Goal: Task Accomplishment & Management: Manage account settings

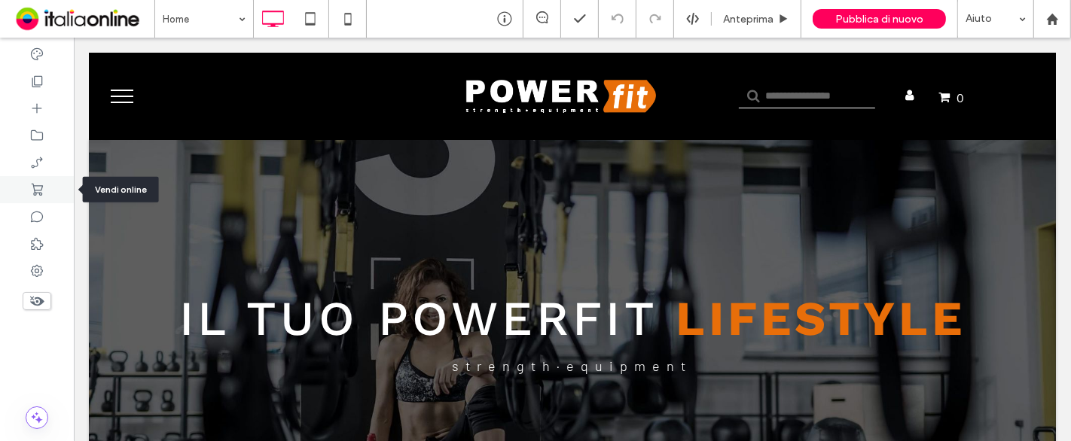
click at [49, 191] on div at bounding box center [37, 189] width 74 height 27
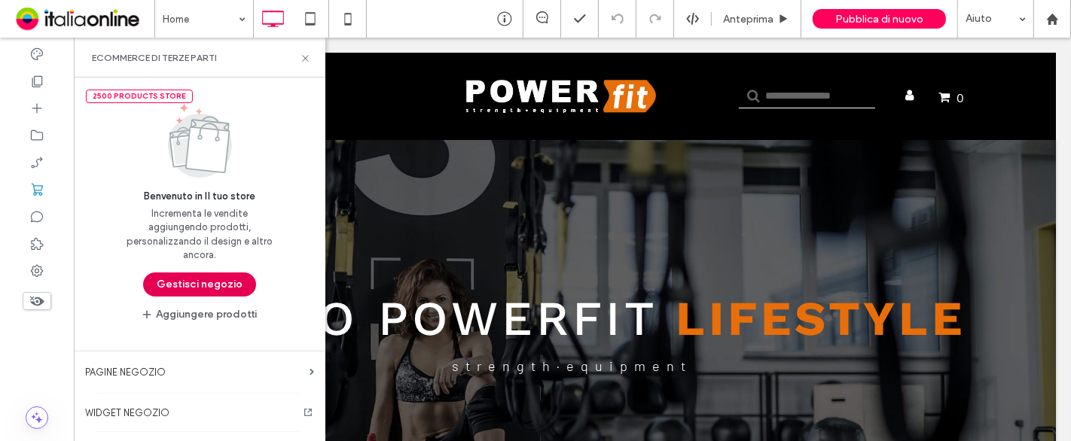
click at [195, 287] on button "Gestisci negozio" at bounding box center [199, 285] width 113 height 24
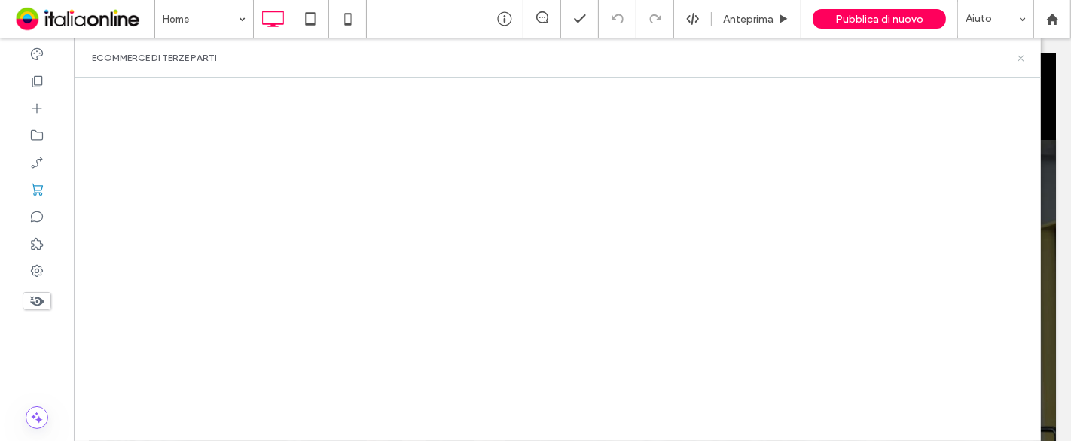
drag, startPoint x: 949, startPoint y: 23, endPoint x: 1025, endPoint y: 60, distance: 83.9
click at [1025, 60] on icon at bounding box center [1021, 58] width 11 height 11
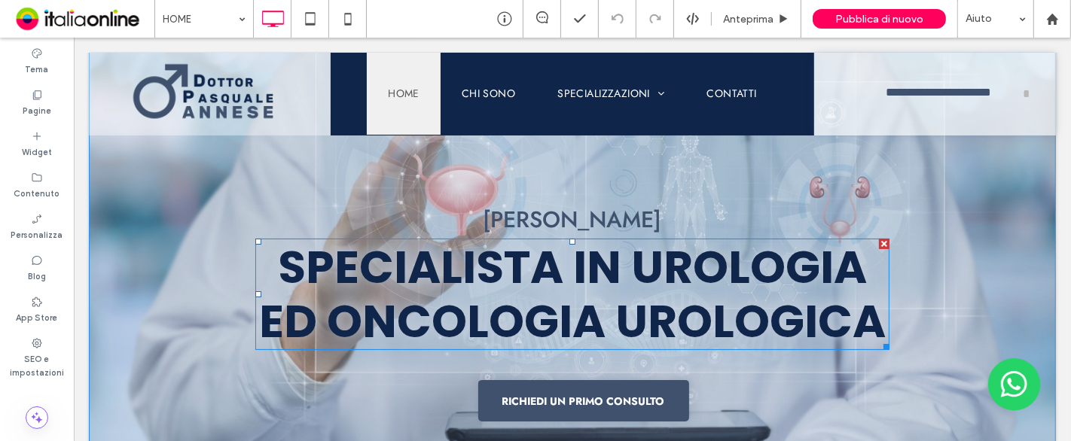
scroll to position [84, 0]
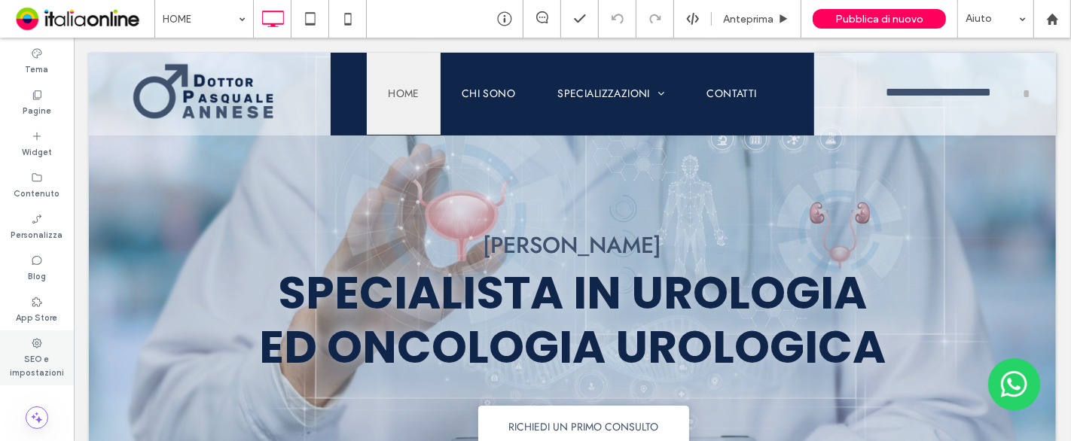
click at [44, 356] on label "SEO e impostazioni" at bounding box center [37, 365] width 74 height 30
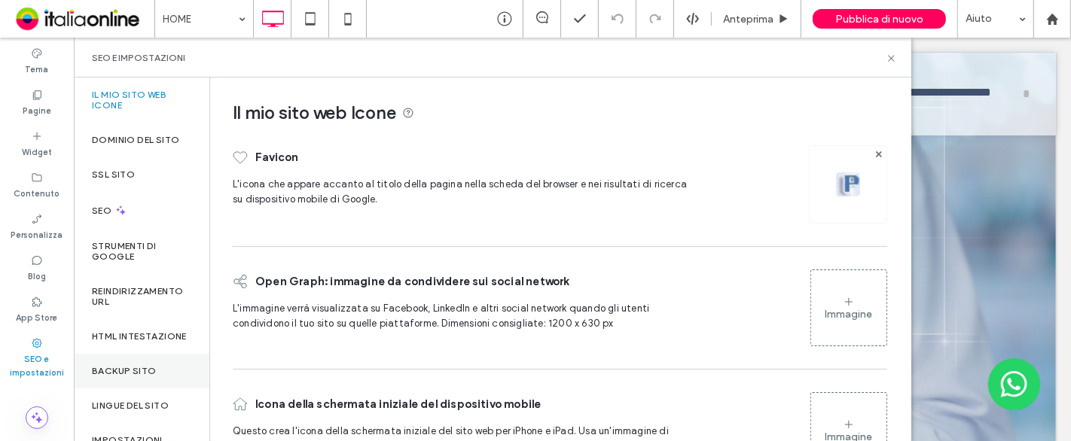
click at [146, 372] on div "Backup sito" at bounding box center [142, 371] width 136 height 35
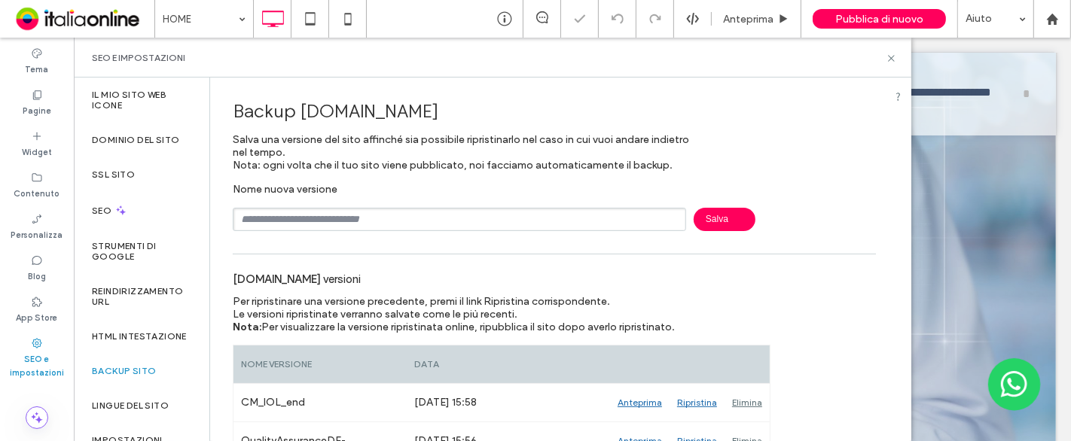
click at [407, 218] on input "text" at bounding box center [460, 219] width 454 height 23
type input "*******"
click at [890, 58] on icon at bounding box center [891, 58] width 11 height 11
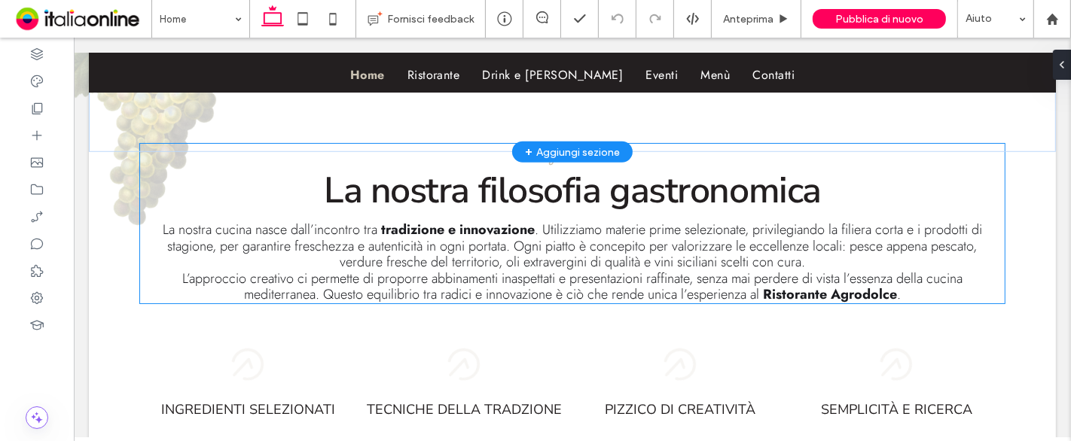
scroll to position [1004, 0]
